Goal: Navigation & Orientation: Go to known website

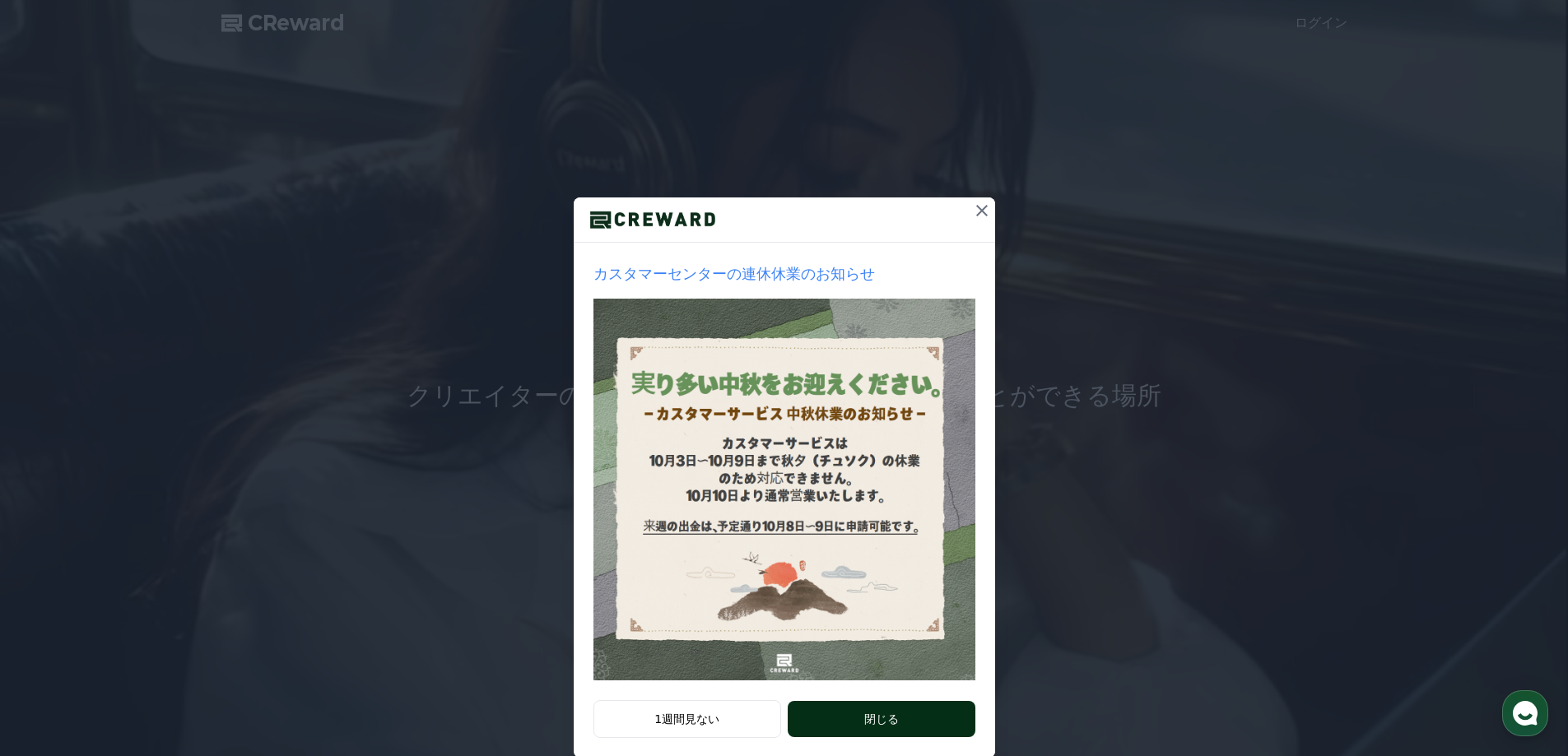
click at [874, 717] on button "閉じる" at bounding box center [881, 719] width 187 height 36
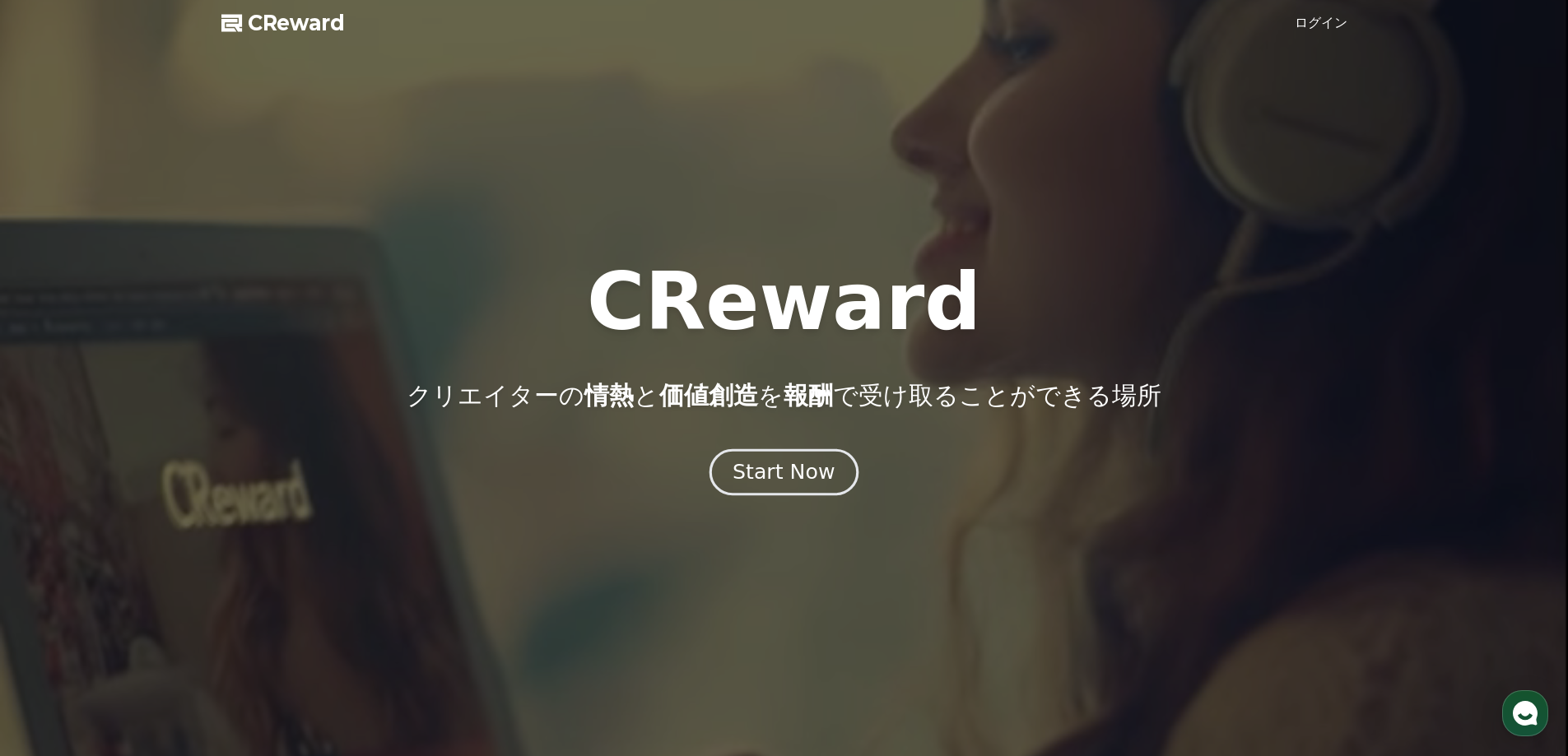
click at [761, 472] on div "Start Now" at bounding box center [783, 472] width 102 height 28
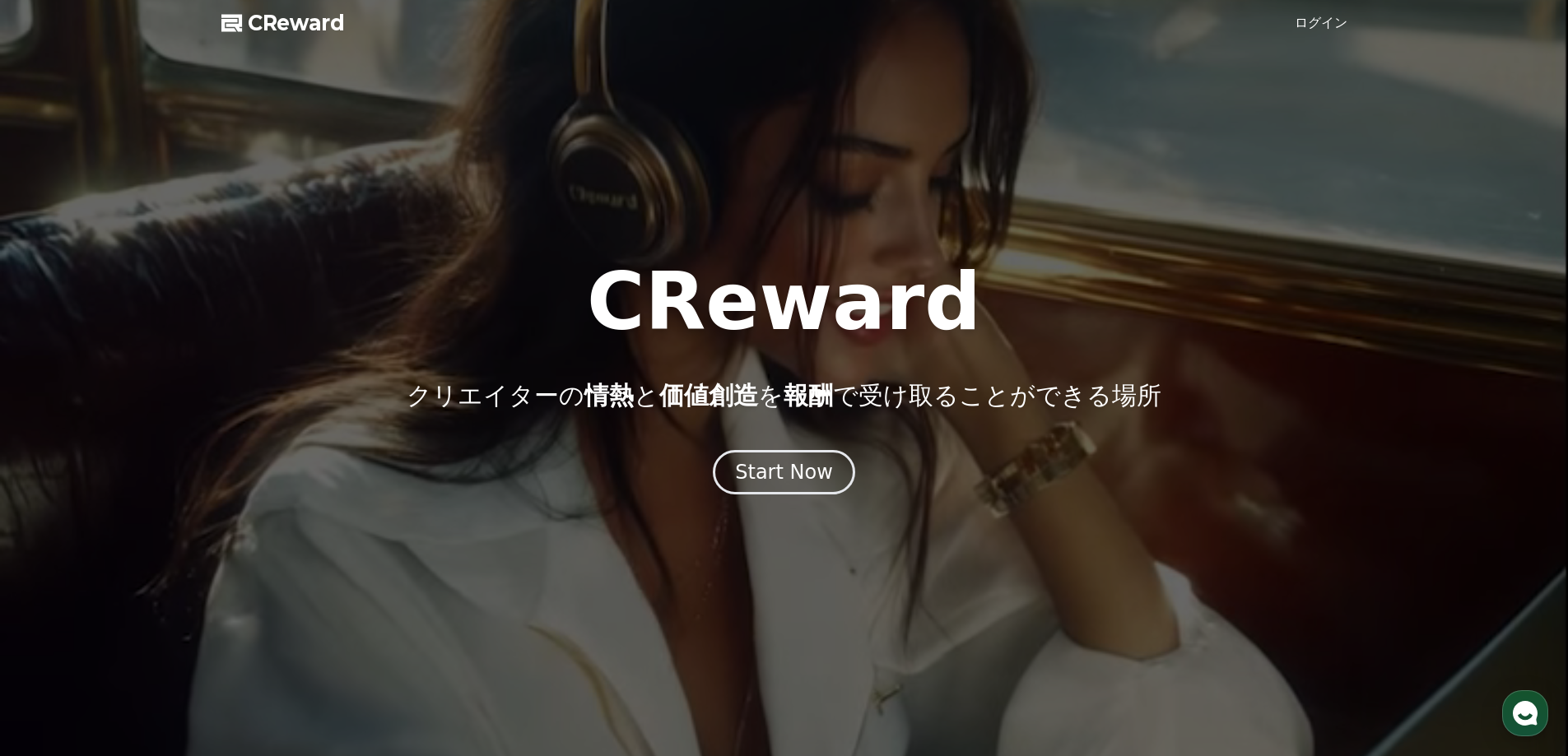
click at [273, 21] on span "CReward" at bounding box center [297, 23] width 97 height 26
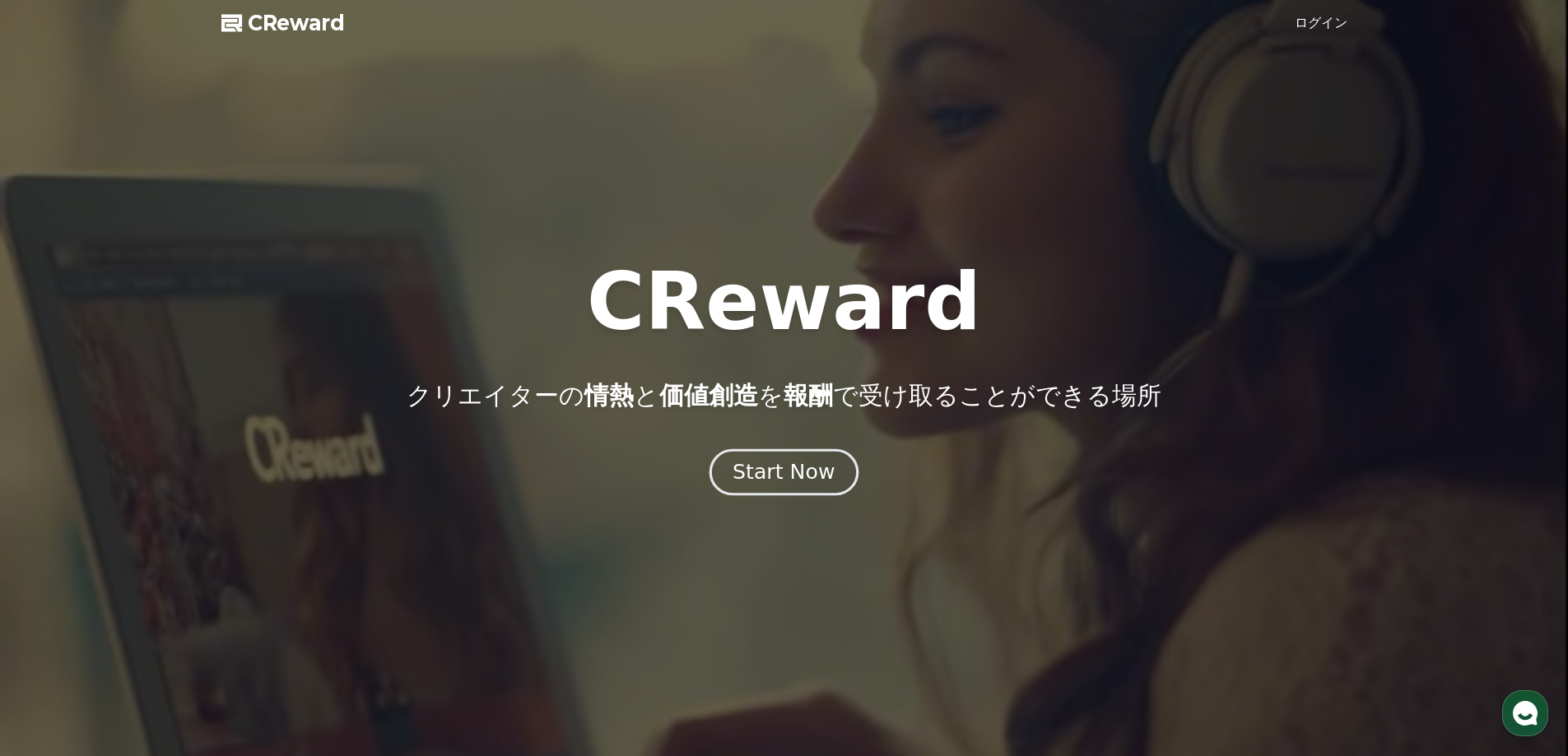
click at [807, 466] on div "Start Now" at bounding box center [783, 472] width 102 height 28
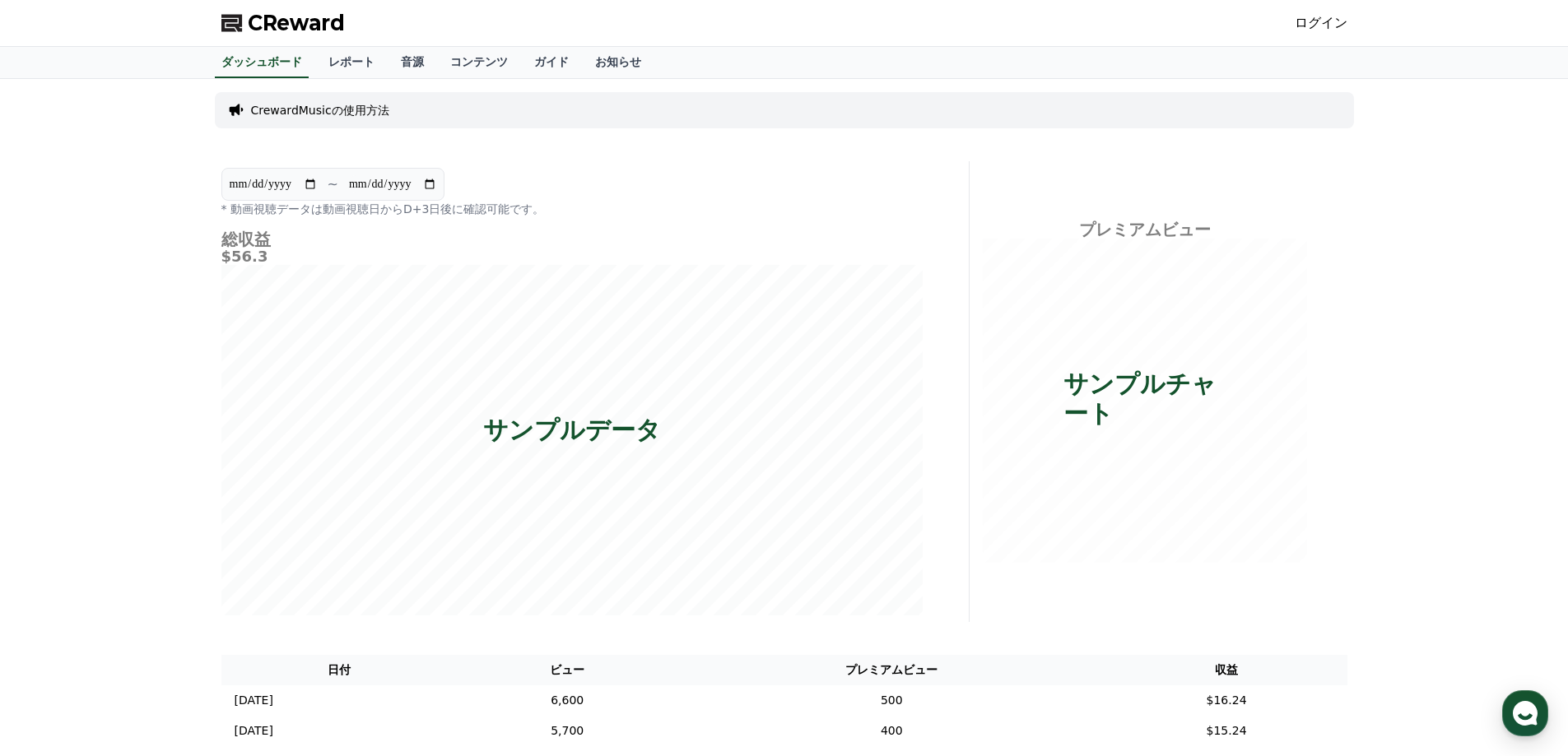
click at [1326, 14] on link "ログイン" at bounding box center [1321, 23] width 52 height 20
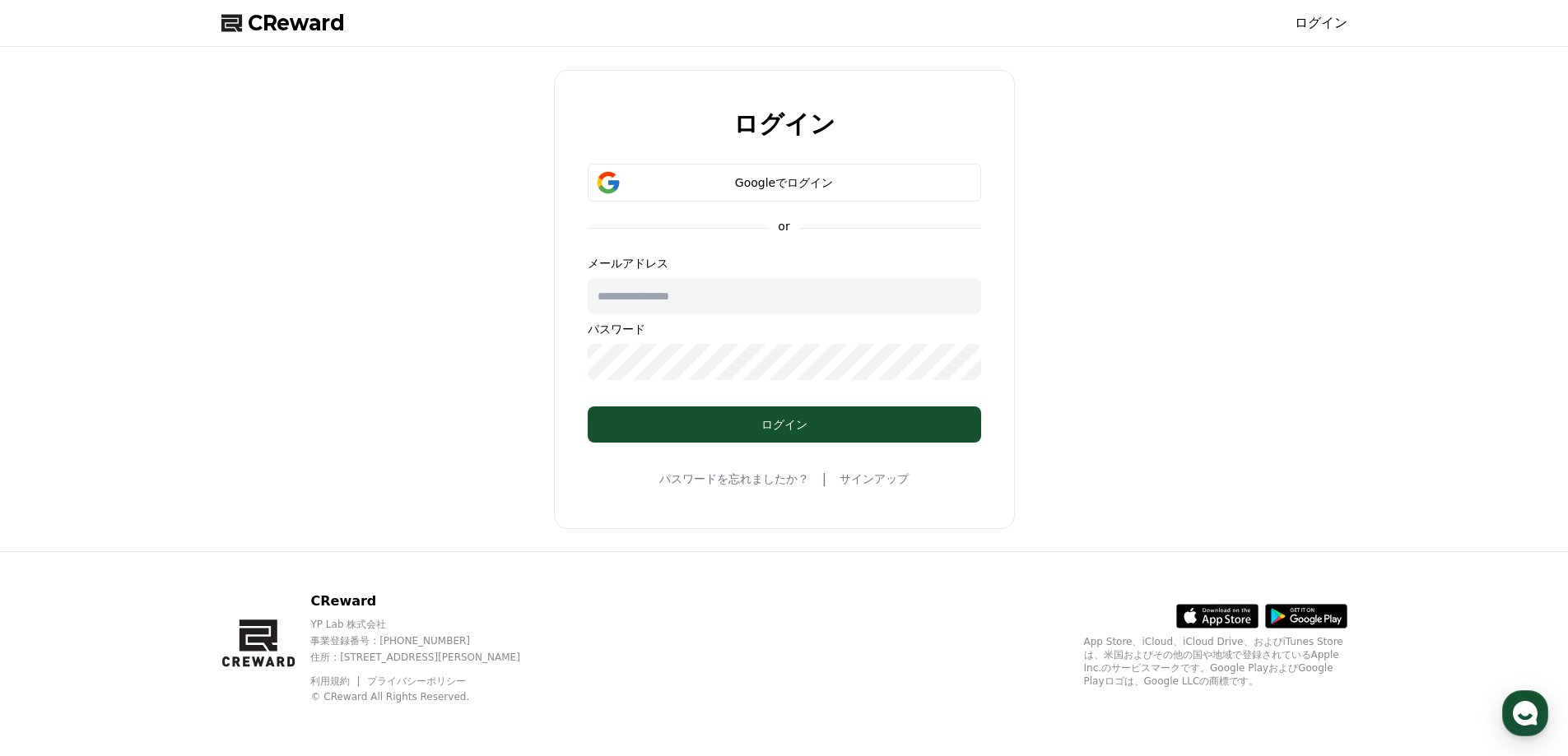
click at [291, 14] on span "CReward" at bounding box center [297, 23] width 97 height 26
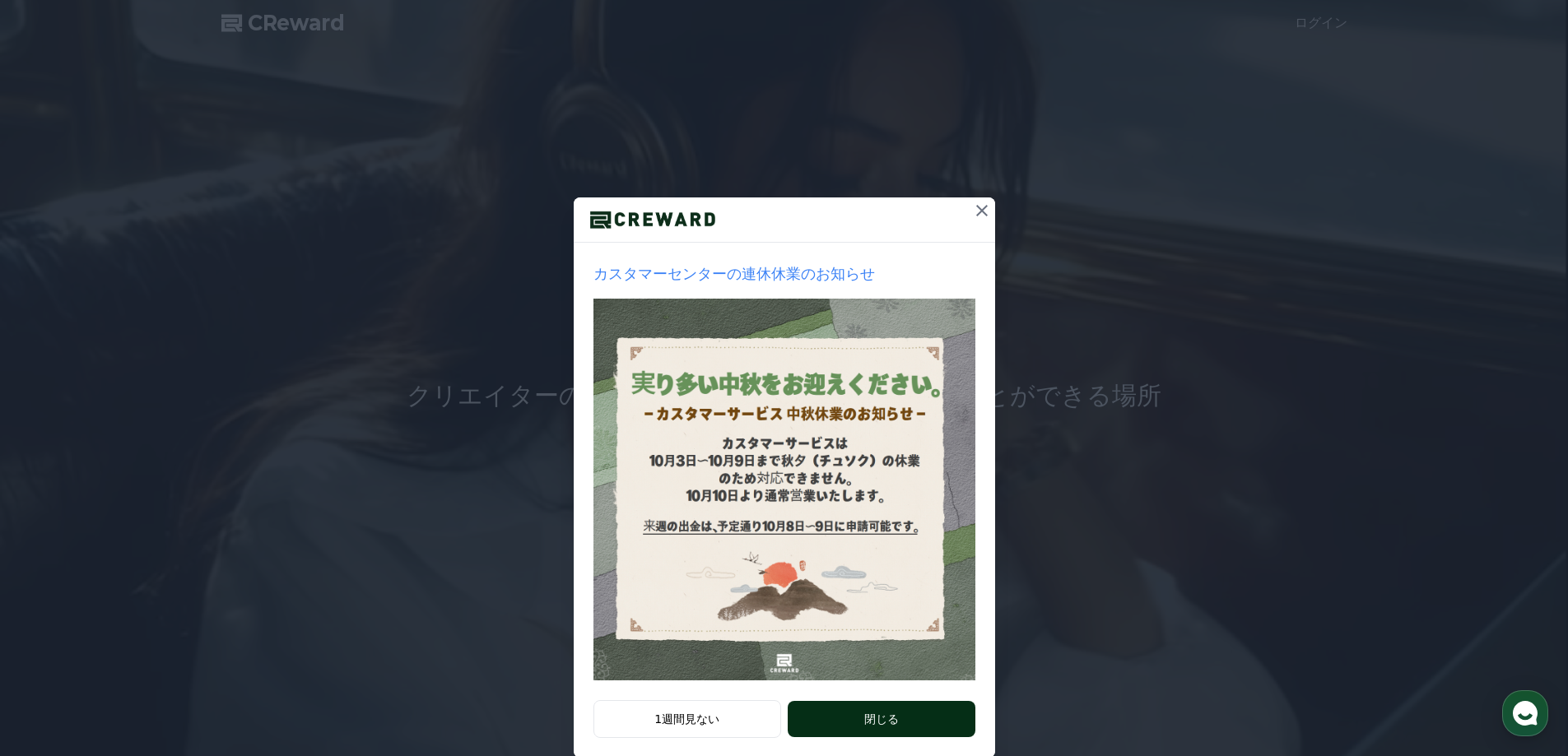
click at [867, 727] on button "閉じる" at bounding box center [881, 719] width 187 height 36
